Goal: Book appointment/travel/reservation

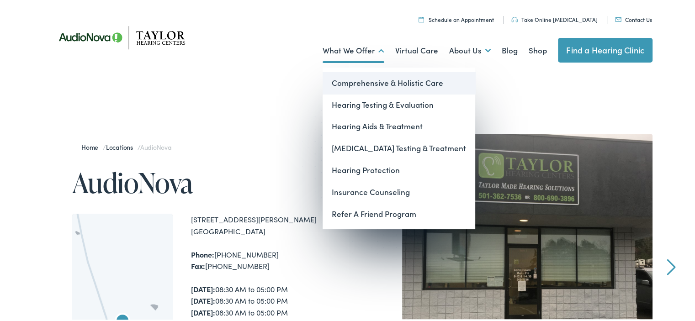
click at [357, 81] on link "Comprehensive & Holistic Care" at bounding box center [398, 82] width 153 height 22
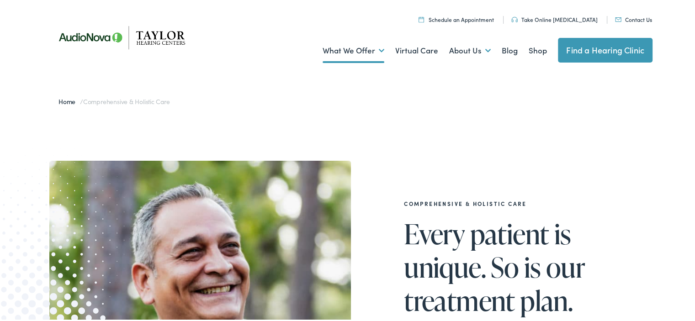
click at [487, 17] on link "Schedule an Appointment" at bounding box center [455, 18] width 75 height 8
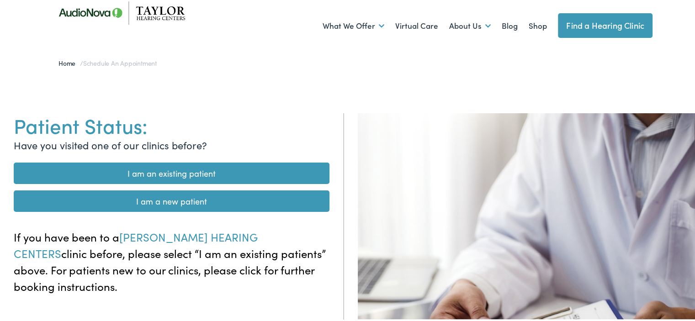
scroll to position [24, 0]
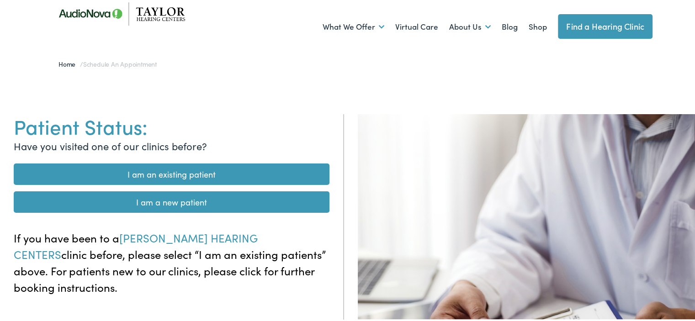
click at [228, 174] on link "I am an existing patient" at bounding box center [172, 172] width 316 height 21
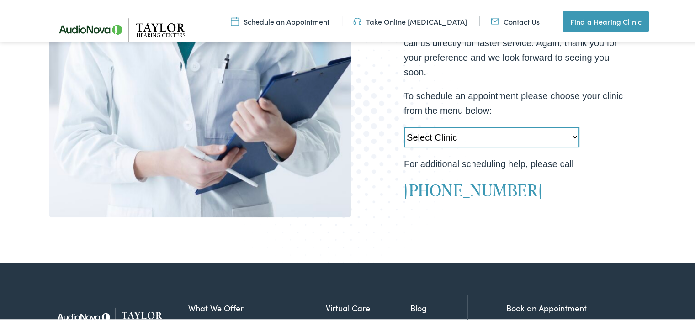
scroll to position [303, 0]
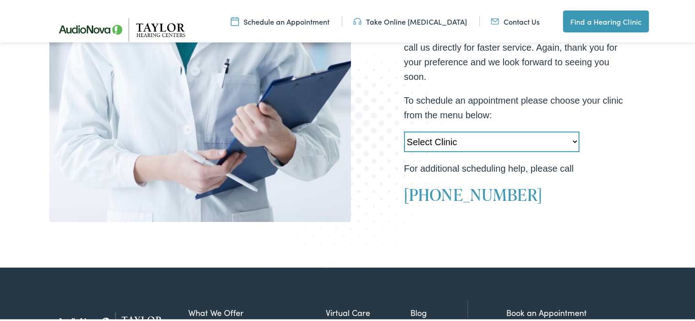
click at [573, 142] on select "Select Clinic Little Rock-AR-AudioNova 10310 West Markham Heber Springs-AR-Audi…" at bounding box center [491, 140] width 175 height 21
select select "https://taylorhearing.alpacaaudiology.com/locations/heber-springs-ar/"
click at [404, 130] on select "Select Clinic Little Rock-AR-AudioNova 10310 West Markham Heber Springs-AR-Audi…" at bounding box center [491, 140] width 175 height 21
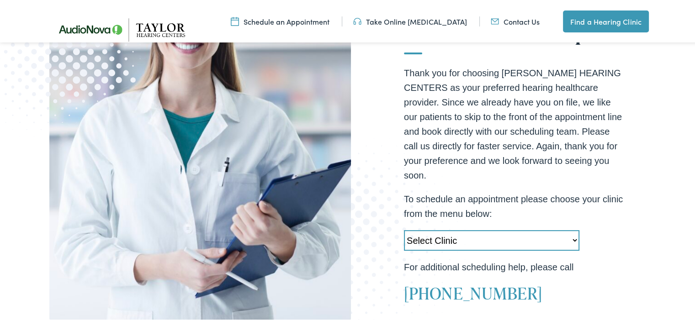
scroll to position [205, 0]
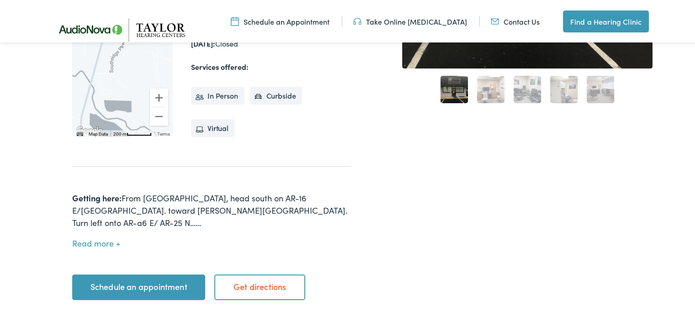
scroll to position [314, 0]
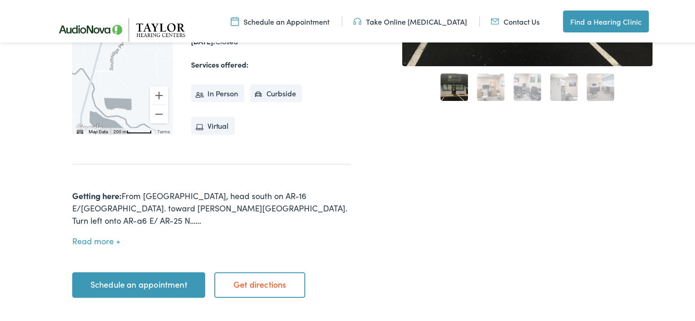
click at [178, 271] on link "Schedule an appointment" at bounding box center [138, 284] width 133 height 26
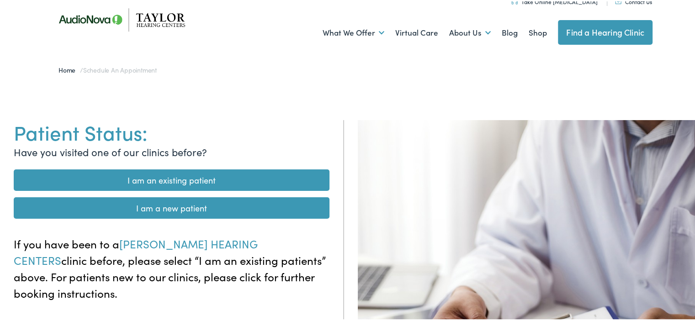
scroll to position [8, 0]
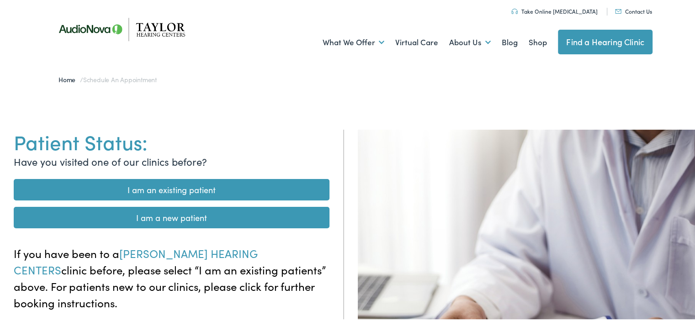
click at [237, 185] on link "I am an existing patient" at bounding box center [172, 188] width 316 height 21
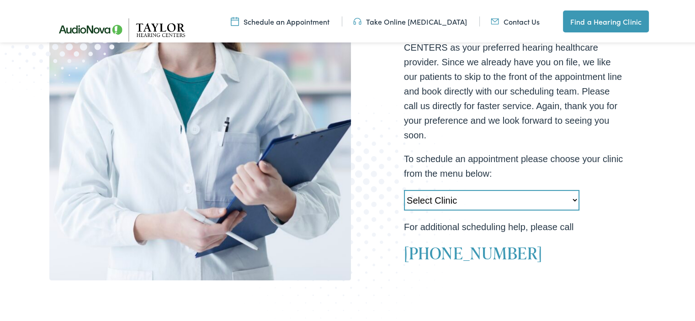
scroll to position [244, 0]
click at [573, 202] on select "Select Clinic Little Rock-AR-AudioNova 10310 West Markham Heber Springs-AR-Audi…" at bounding box center [491, 199] width 175 height 21
select select "https://taylorhearing.alpacaaudiology.com/locations/heber-springs-ar/"
click at [404, 189] on select "Select Clinic Little Rock-AR-AudioNova 10310 West Markham Heber Springs-AR-Audi…" at bounding box center [491, 199] width 175 height 21
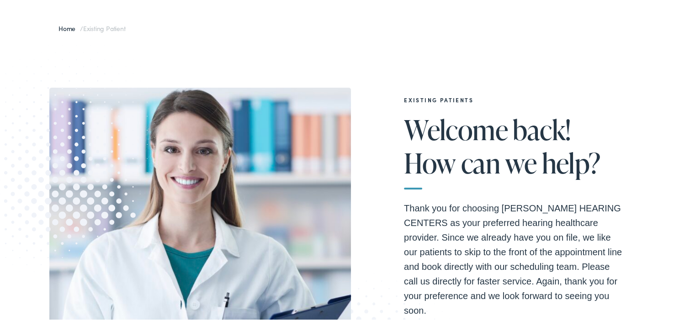
scroll to position [73, 0]
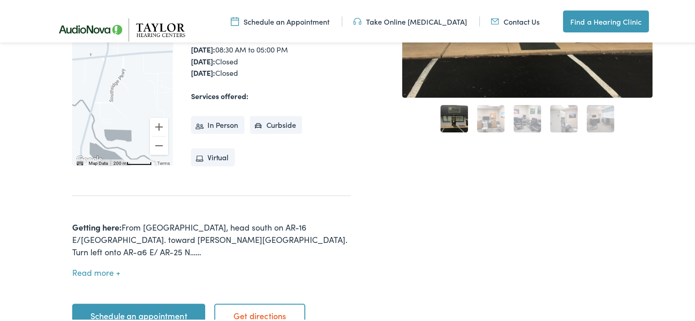
scroll to position [289, 0]
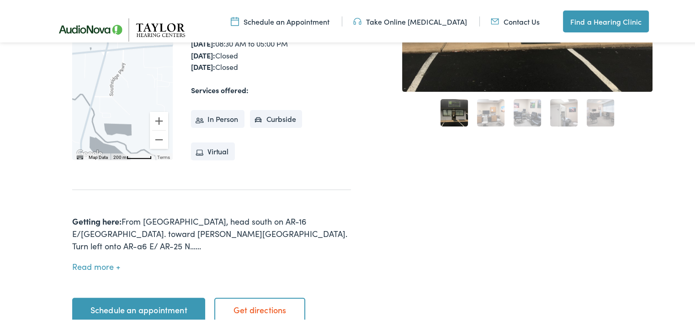
click at [114, 261] on button "Read more" at bounding box center [96, 266] width 48 height 10
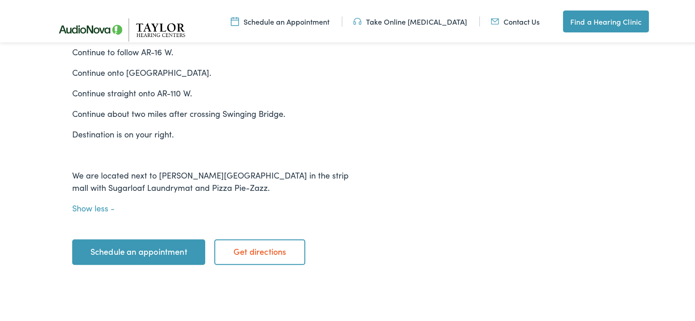
scroll to position [837, 0]
click at [127, 237] on link "Schedule an appointment" at bounding box center [138, 250] width 133 height 26
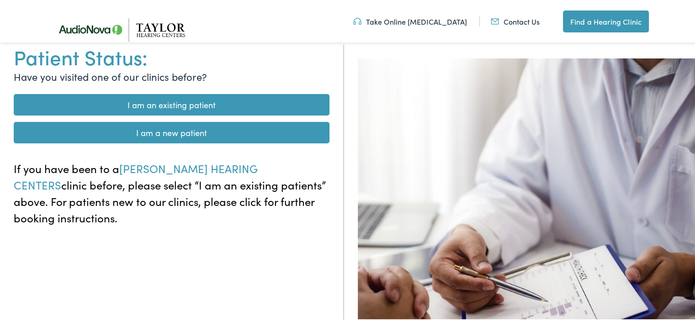
scroll to position [73, 0]
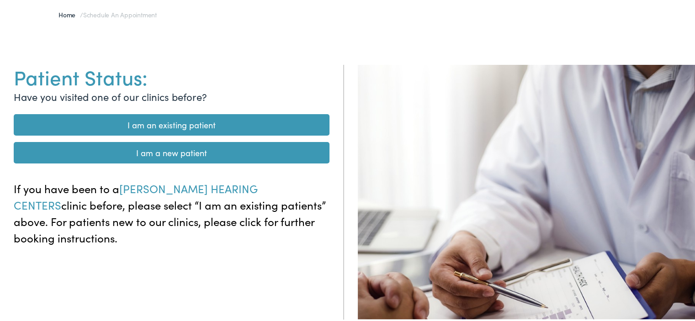
click at [234, 150] on link "I am a new patient" at bounding box center [172, 151] width 316 height 21
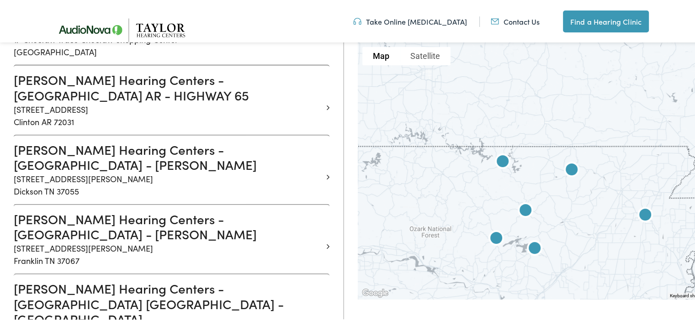
scroll to position [324, 0]
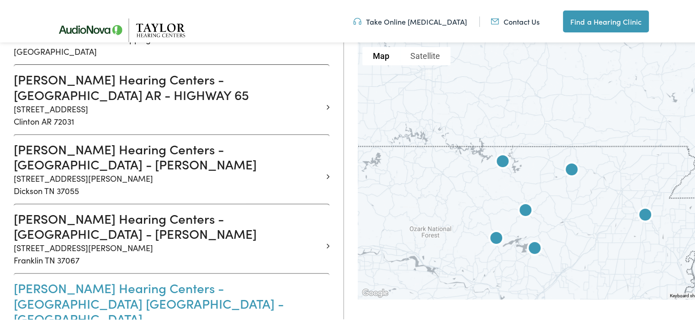
click at [218, 279] on h3 "[PERSON_NAME] Hearing Centers - [GEOGRAPHIC_DATA] [GEOGRAPHIC_DATA] - [GEOGRAPH…" at bounding box center [168, 302] width 309 height 46
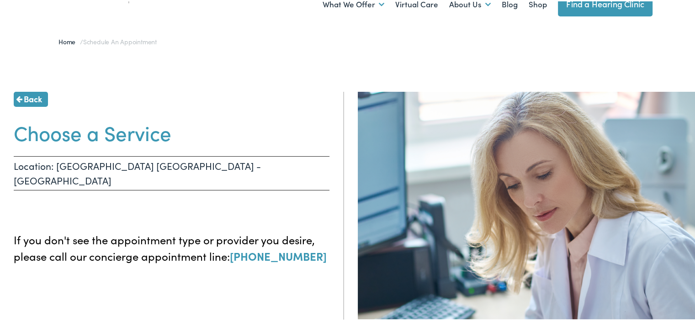
scroll to position [46, 0]
click at [177, 160] on p "Location: [GEOGRAPHIC_DATA] [GEOGRAPHIC_DATA] - [GEOGRAPHIC_DATA]" at bounding box center [172, 172] width 316 height 34
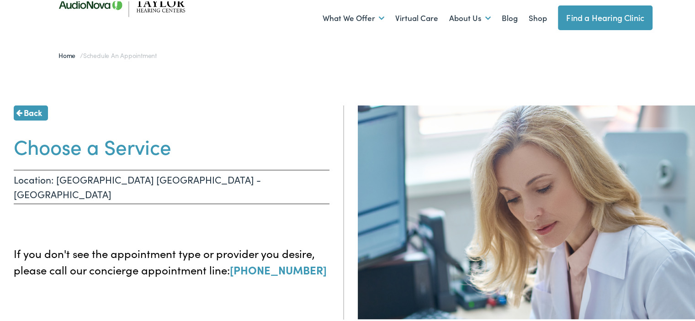
scroll to position [0, 0]
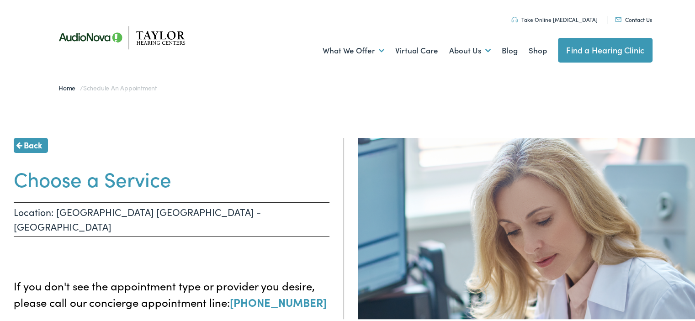
click at [175, 210] on p "Location: [GEOGRAPHIC_DATA] [GEOGRAPHIC_DATA] - [GEOGRAPHIC_DATA]" at bounding box center [172, 218] width 316 height 34
